Goal: Task Accomplishment & Management: Use online tool/utility

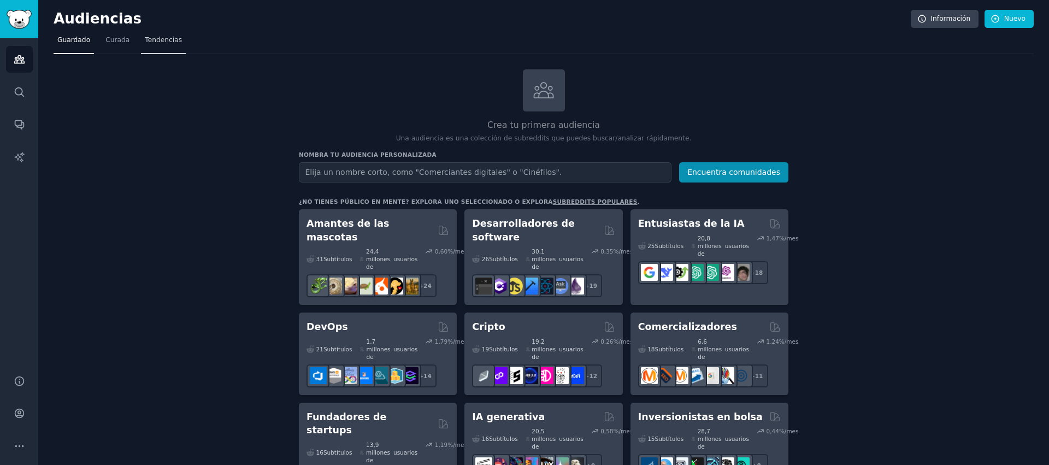
click at [124, 38] on font "Curada" at bounding box center [117, 40] width 24 height 8
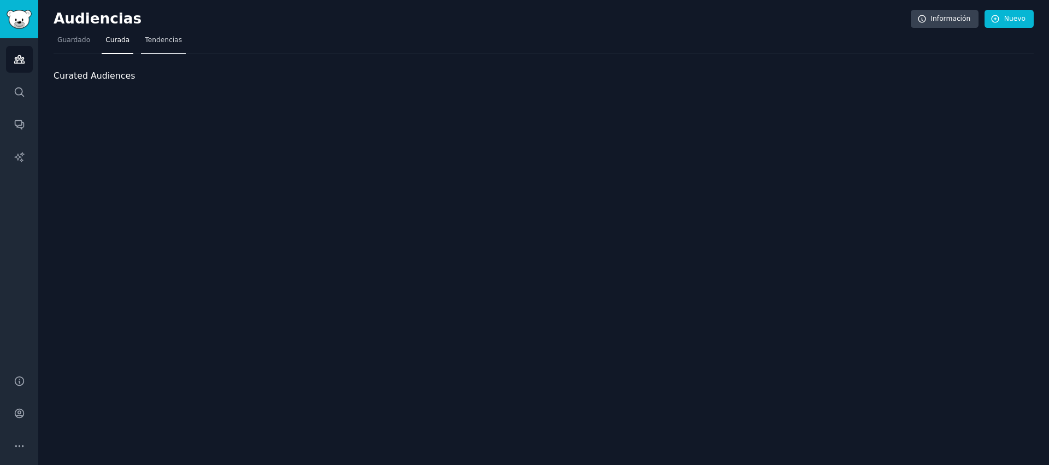
click at [169, 39] on font "Tendencias" at bounding box center [163, 40] width 37 height 8
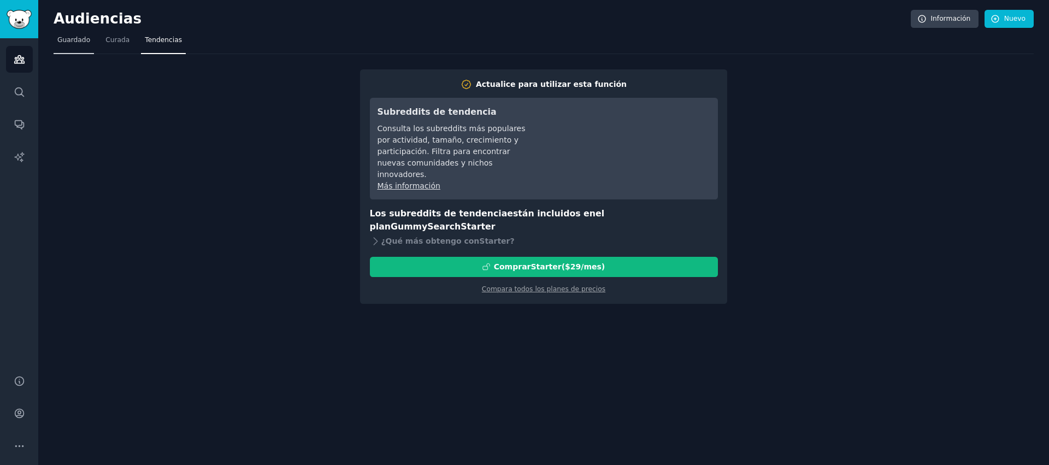
click at [77, 46] on link "Guardado" at bounding box center [74, 43] width 40 height 22
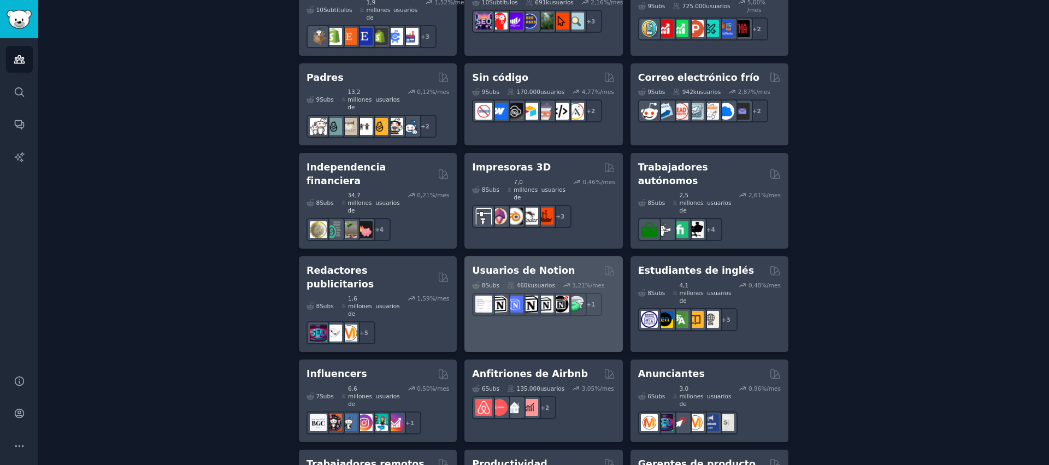
scroll to position [852, 0]
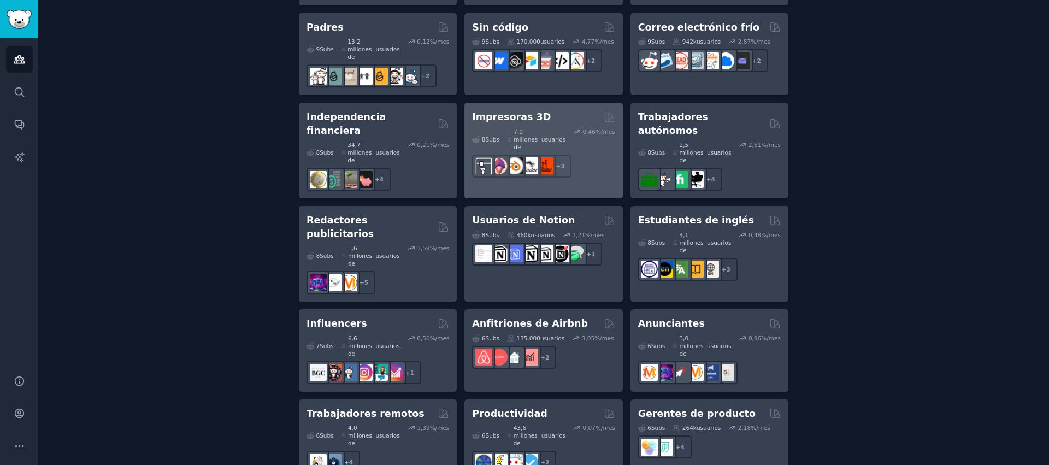
click at [523, 111] on font "Impresoras 3D" at bounding box center [511, 116] width 79 height 11
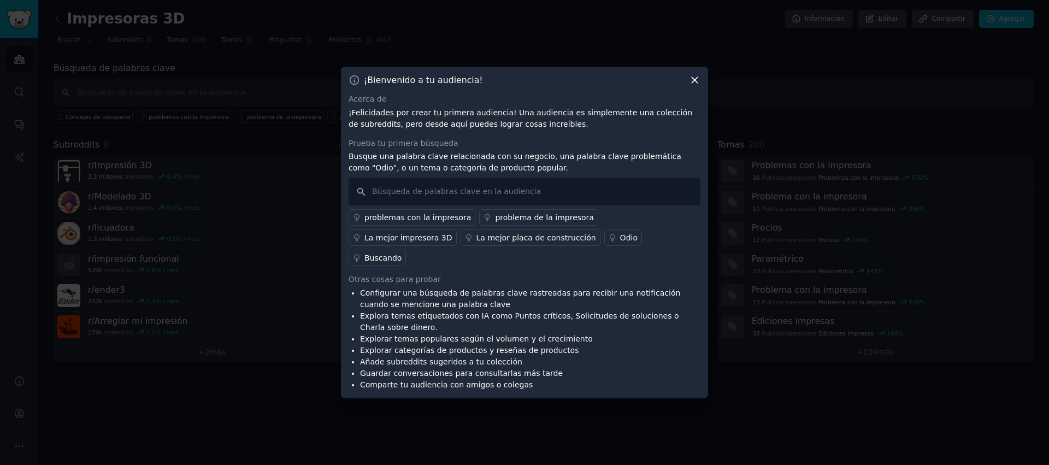
click at [692, 86] on icon at bounding box center [694, 79] width 11 height 11
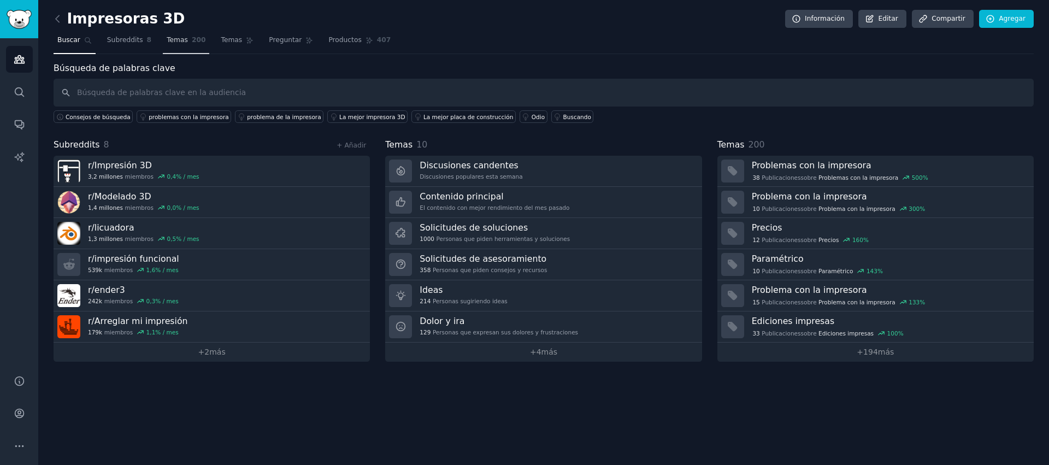
drag, startPoint x: 134, startPoint y: 41, endPoint x: 173, endPoint y: 39, distance: 38.3
click at [134, 40] on font "Subreddits" at bounding box center [125, 40] width 36 height 8
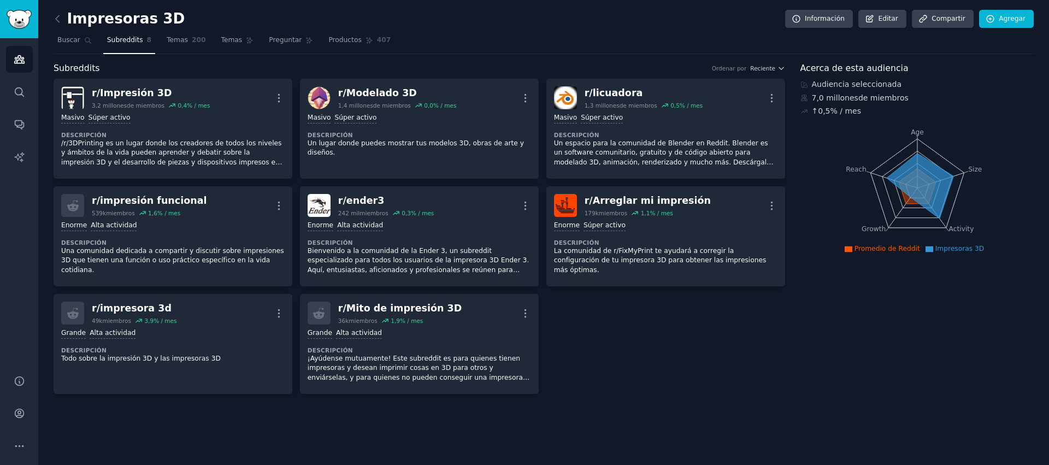
click at [351, 42] on font "Productos" at bounding box center [344, 40] width 33 height 8
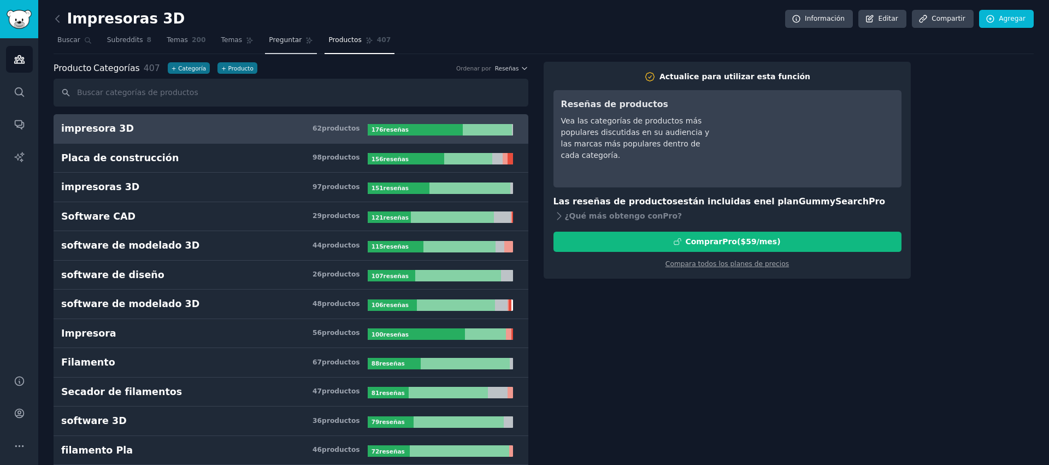
click at [295, 45] on link "Preguntar" at bounding box center [291, 43] width 52 height 22
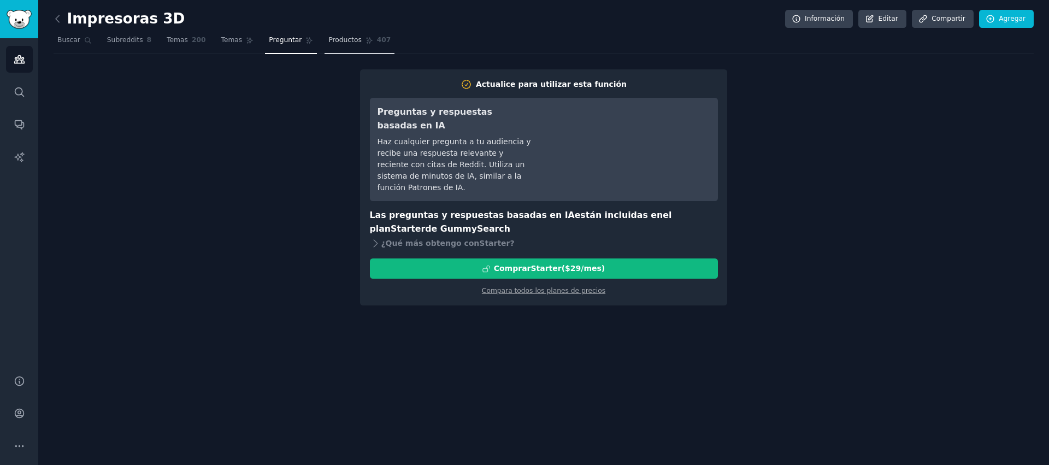
click at [365, 44] on link "Productos 407" at bounding box center [360, 43] width 70 height 22
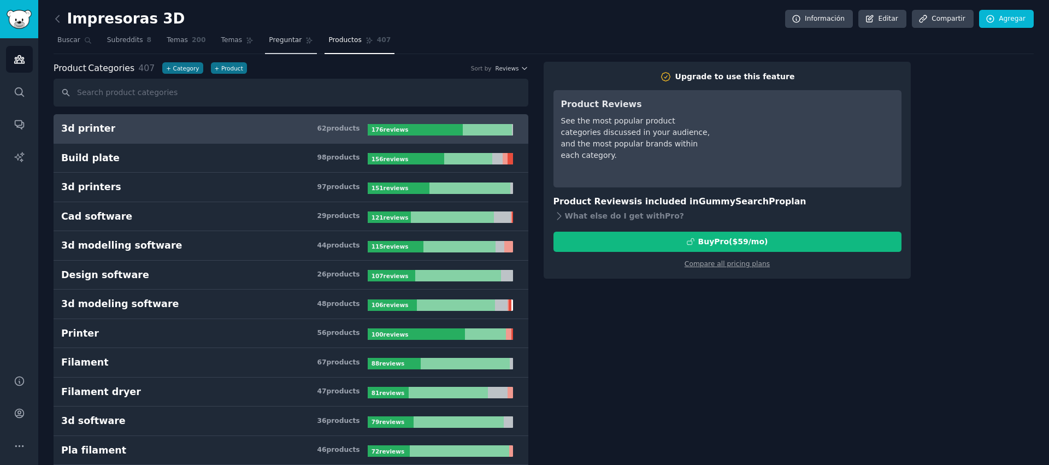
click at [292, 43] on font "Preguntar" at bounding box center [285, 40] width 33 height 8
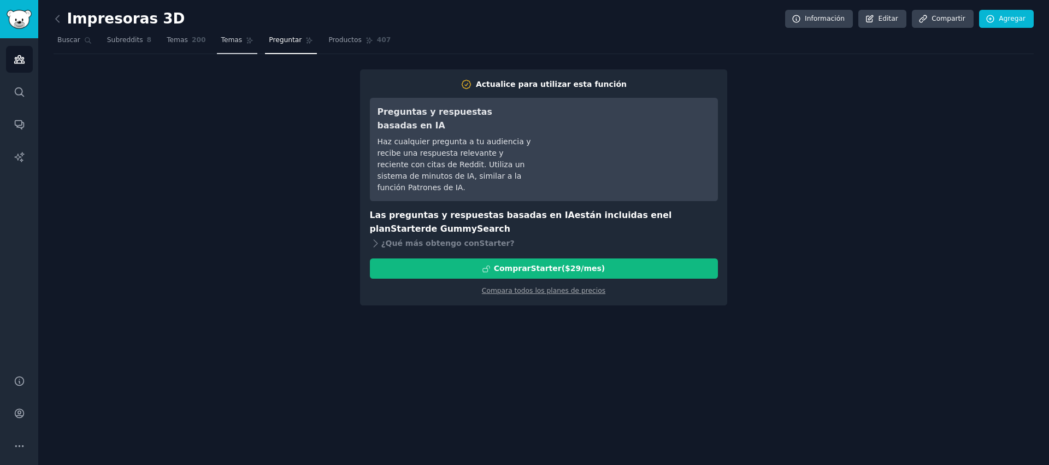
click at [252, 39] on link "Temas" at bounding box center [237, 43] width 40 height 22
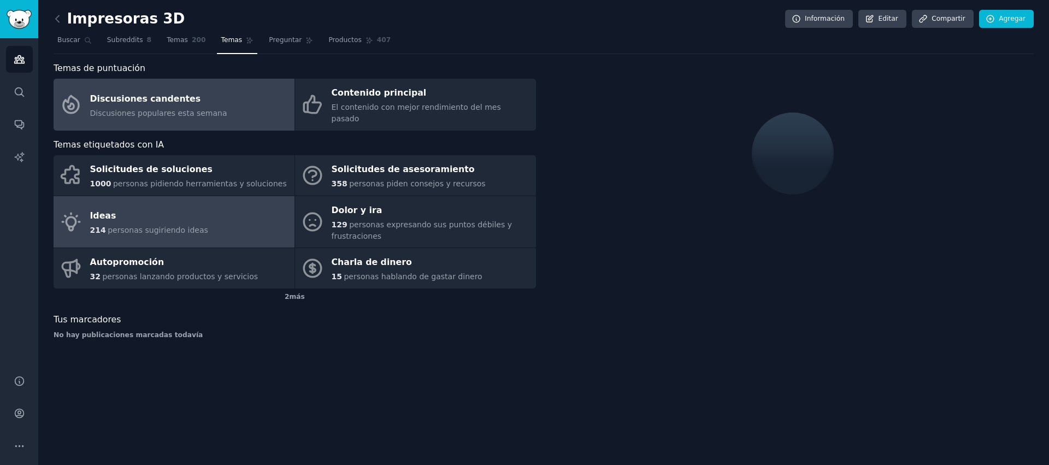
click at [202, 204] on link "Ideas 214 personas sugiriendo ideas" at bounding box center [174, 222] width 241 height 52
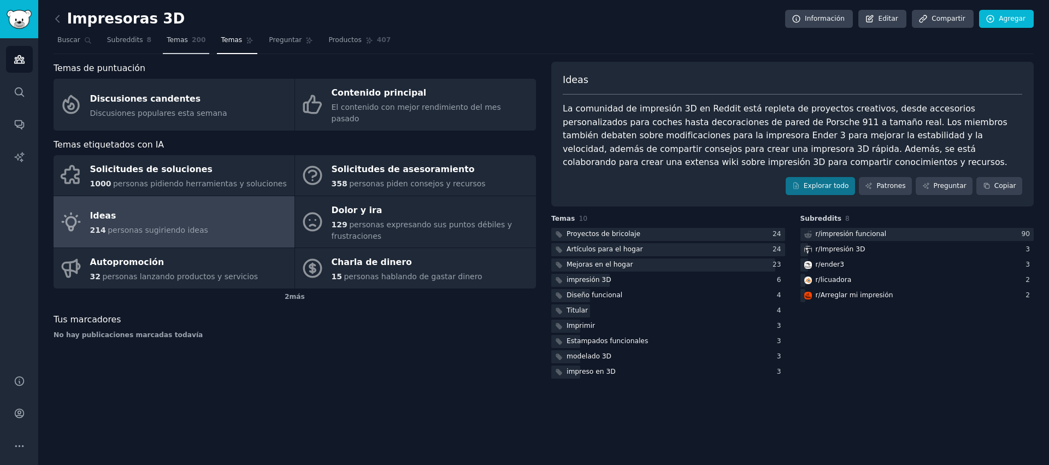
drag, startPoint x: 190, startPoint y: 36, endPoint x: 180, endPoint y: 40, distance: 10.8
drag, startPoint x: 182, startPoint y: 41, endPoint x: 126, endPoint y: 42, distance: 56.8
click at [182, 41] on font "Temas" at bounding box center [177, 40] width 21 height 8
click at [197, 45] on link "Temas 200" at bounding box center [186, 43] width 46 height 22
click at [192, 41] on font "200" at bounding box center [199, 40] width 14 height 8
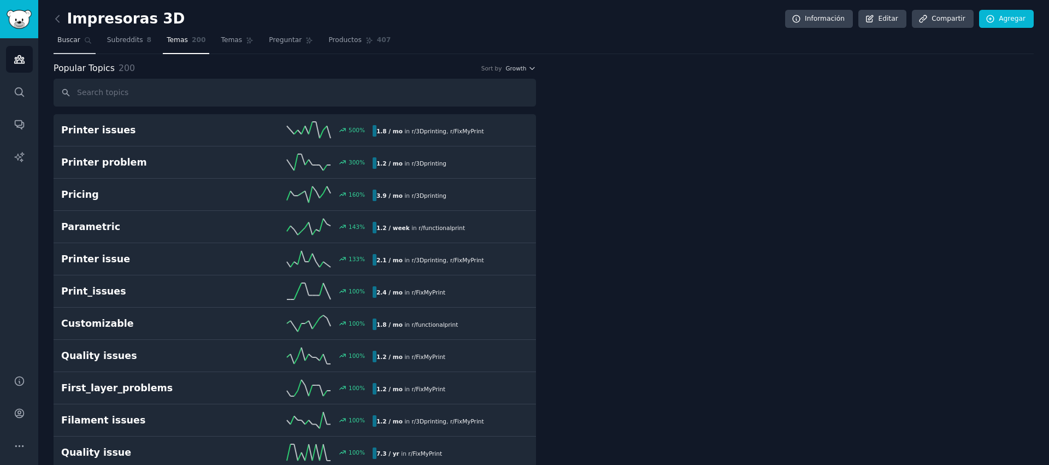
drag, startPoint x: 74, startPoint y: 44, endPoint x: 148, endPoint y: 35, distance: 73.7
click at [74, 44] on font "Buscar" at bounding box center [68, 40] width 23 height 8
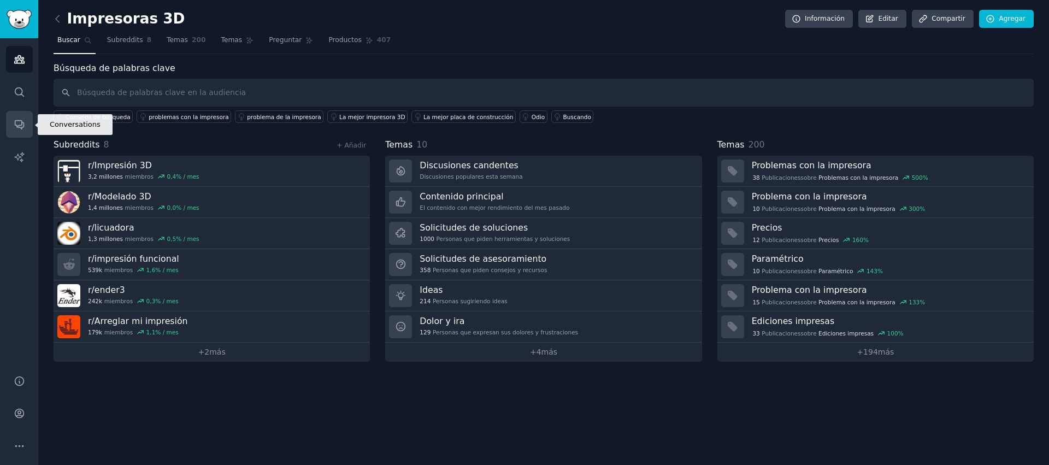
click at [17, 123] on icon "Barra lateral" at bounding box center [19, 124] width 11 height 11
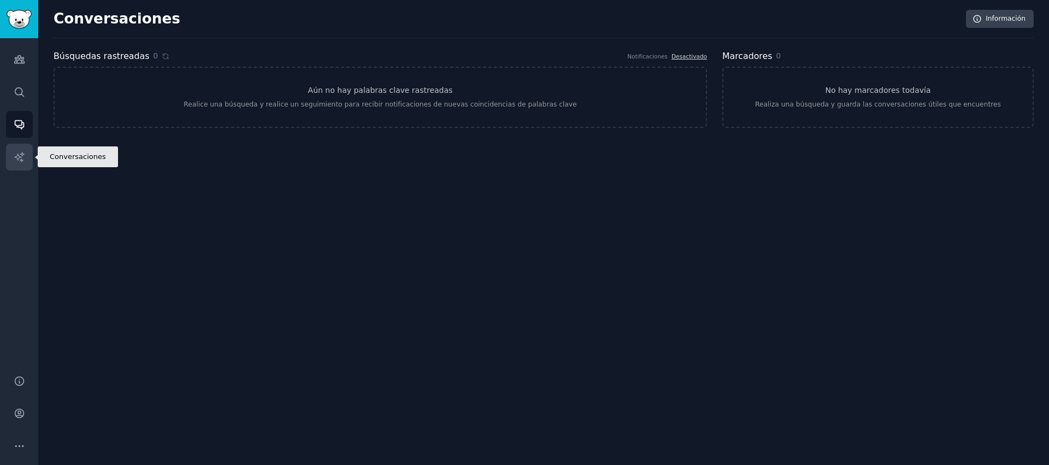
click at [16, 161] on icon "Barra lateral" at bounding box center [19, 156] width 11 height 11
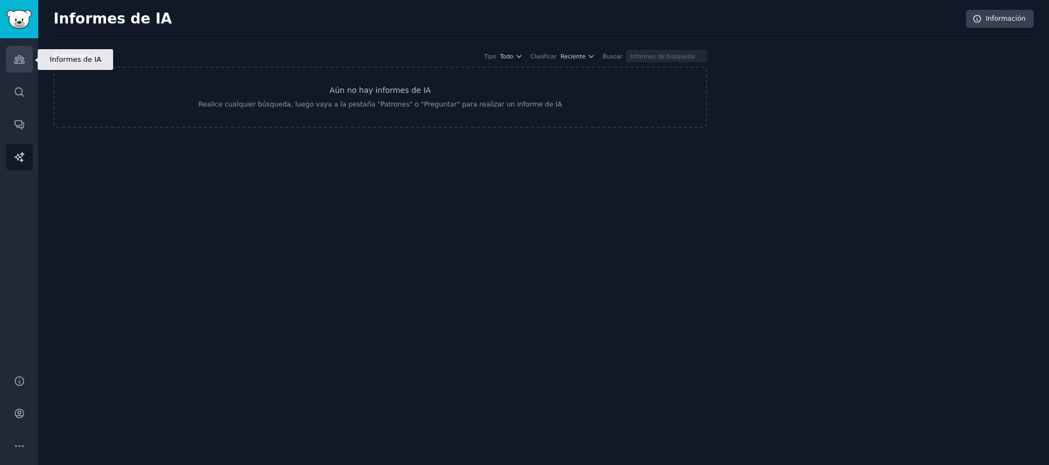
click at [17, 63] on icon "Barra lateral" at bounding box center [19, 60] width 10 height 8
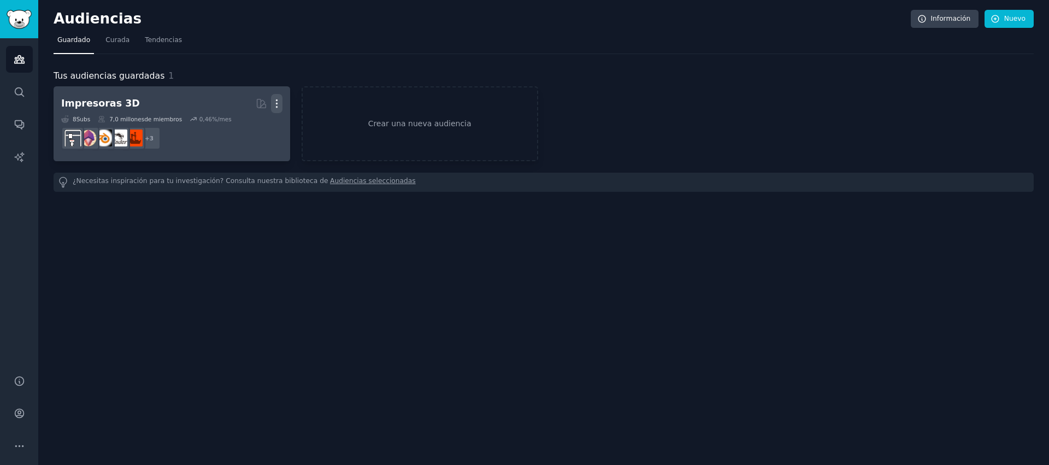
click at [275, 105] on icon "button" at bounding box center [276, 103] width 11 height 11
click at [250, 127] on p "Delete" at bounding box center [246, 126] width 25 height 11
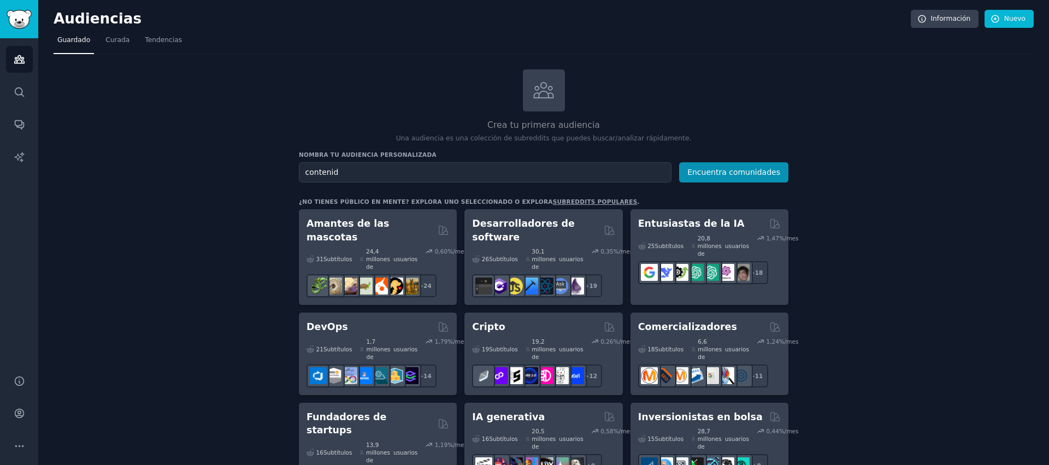
type input "contenido"
click at [559, 168] on input "text" at bounding box center [485, 172] width 373 height 20
paste input "social media content"
type input "social media content"
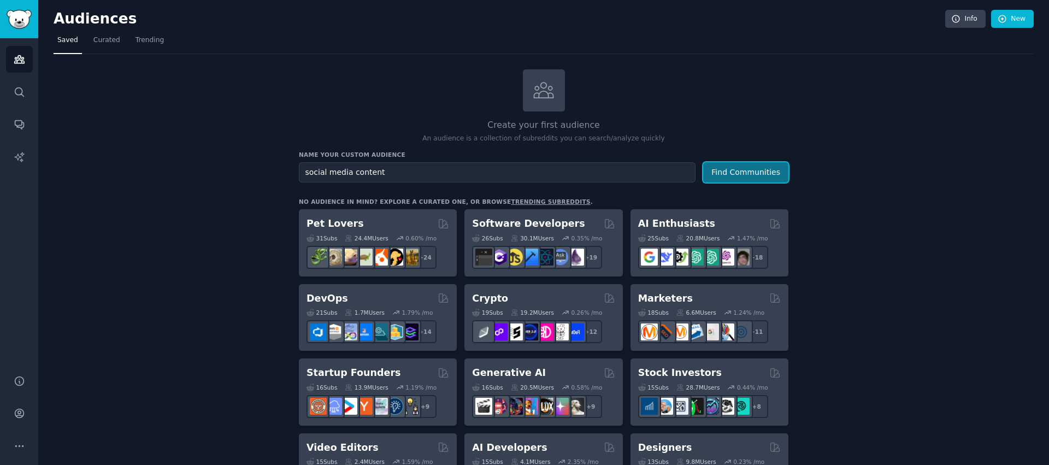
click at [739, 169] on button "Find Communities" at bounding box center [745, 172] width 85 height 20
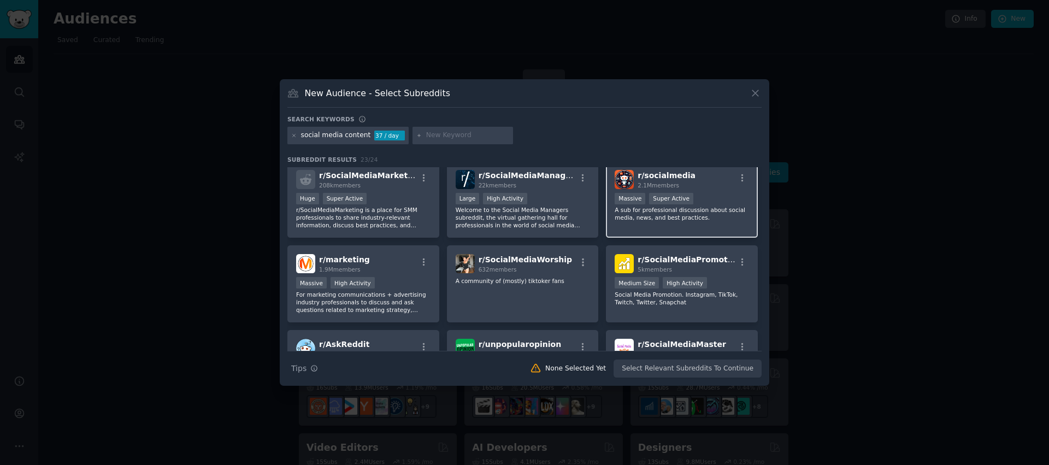
scroll to position [9, 0]
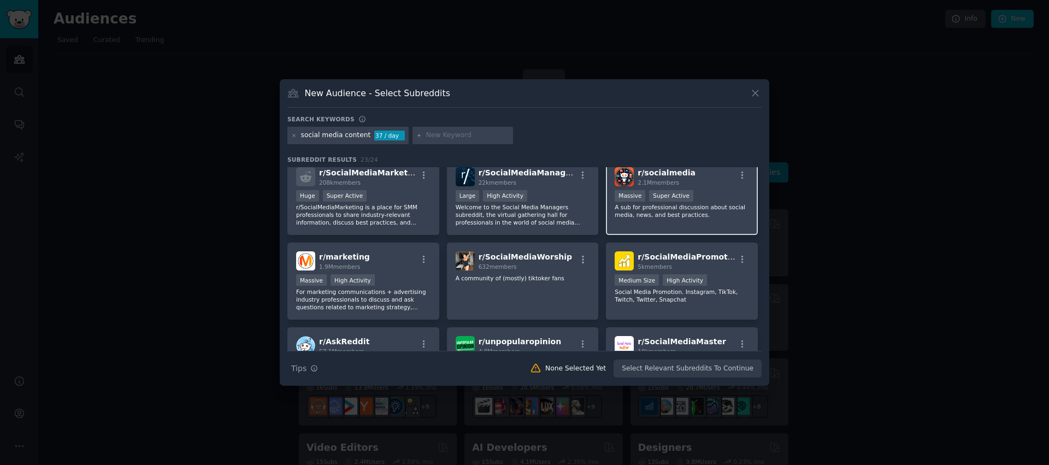
click at [716, 198] on div ">= 95th percentile for submissions / day Massive Super Active" at bounding box center [682, 197] width 134 height 14
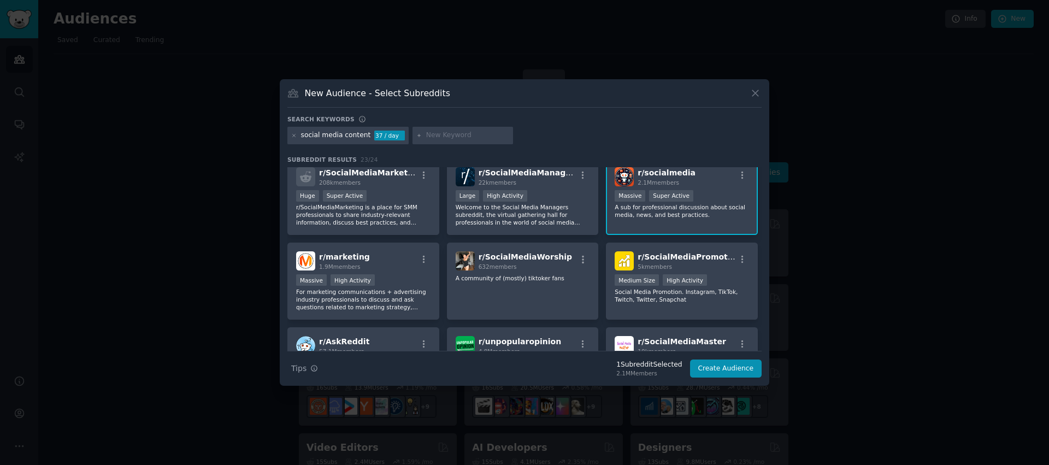
click at [717, 381] on div "New Audience - Select Subreddits Search keywords Try a 2-4 keywords your audien…" at bounding box center [524, 232] width 489 height 306
click at [721, 371] on button "Create Audience" at bounding box center [726, 368] width 72 height 19
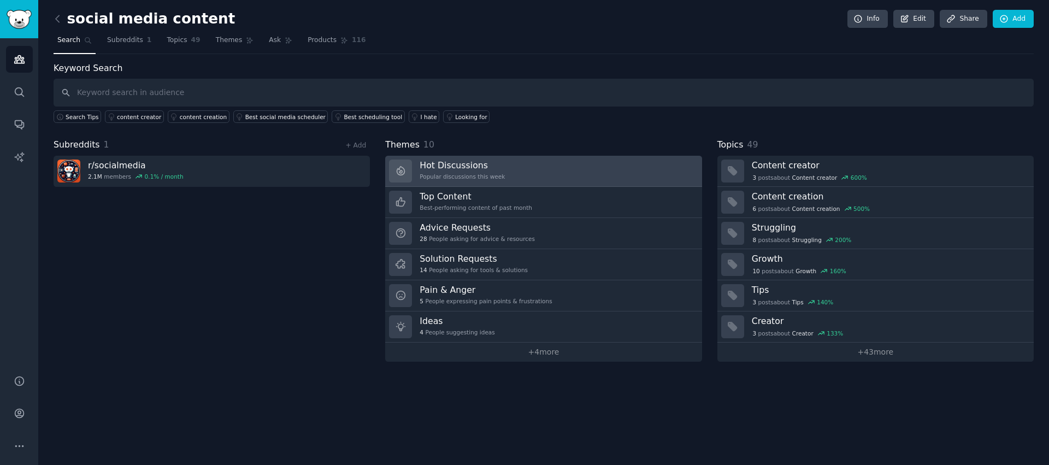
click at [567, 176] on link "Hot Discussions Popular discussions this week" at bounding box center [543, 171] width 316 height 31
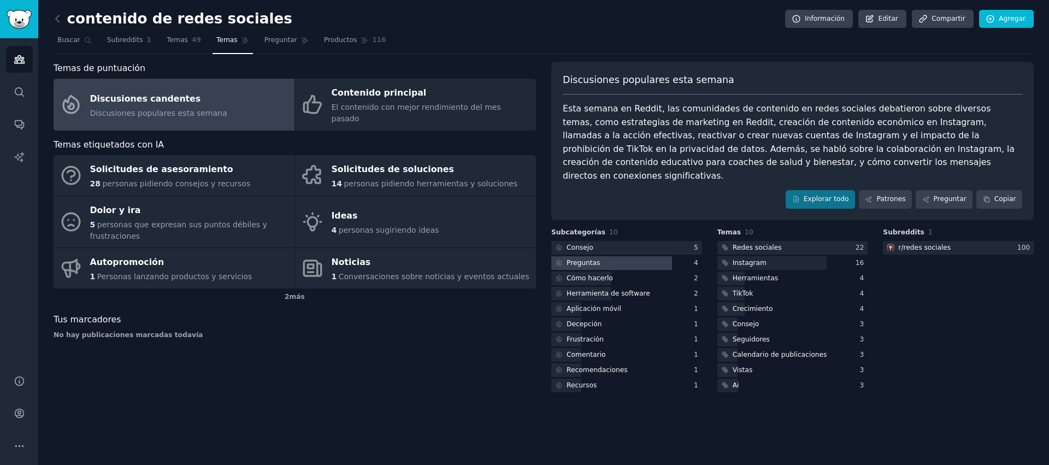
click at [631, 256] on div at bounding box center [611, 263] width 121 height 14
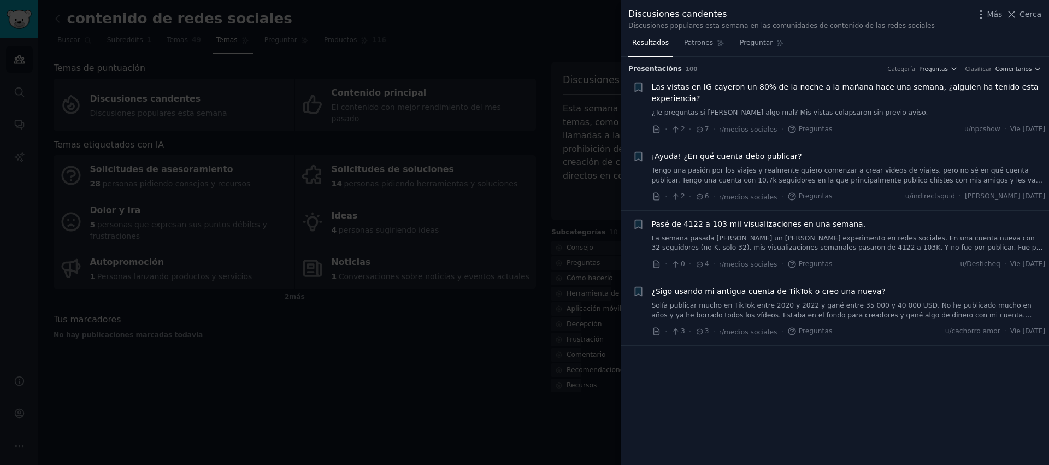
click at [840, 240] on font "La semana pasada [PERSON_NAME] un [PERSON_NAME] experimento en redes sociales. …" at bounding box center [848, 281] width 392 height 94
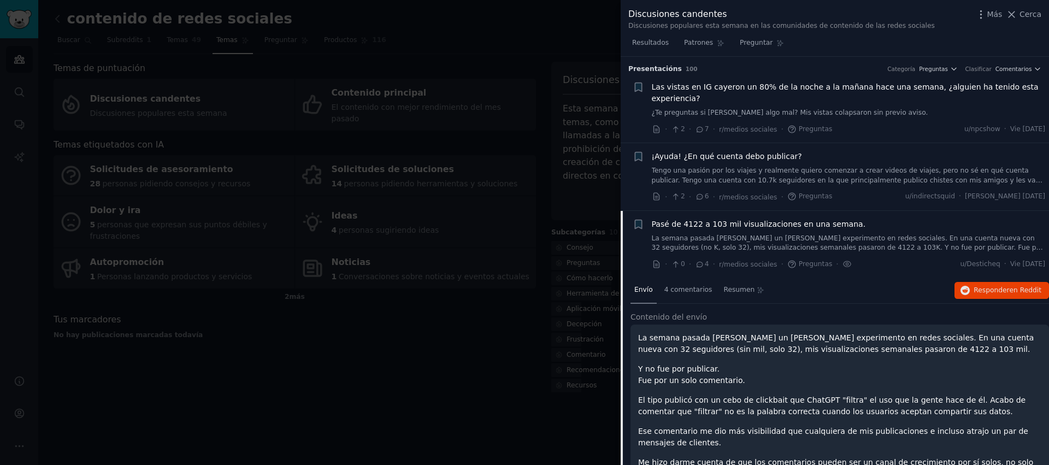
click at [1037, 15] on font "Cerca" at bounding box center [1030, 14] width 22 height 9
